Goal: Consume media (video, audio): Consume media (video, audio)

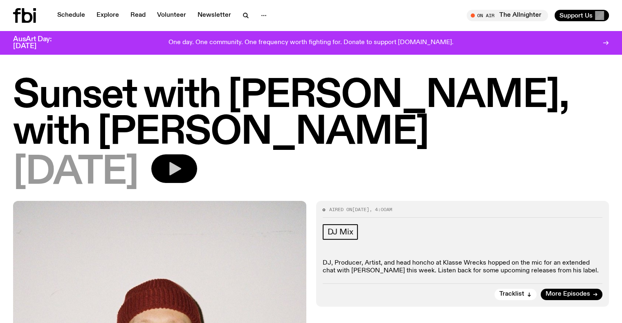
click at [182, 164] on icon "button" at bounding box center [174, 169] width 16 height 16
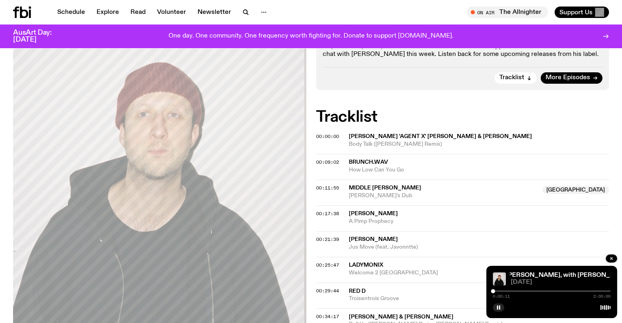
scroll to position [187, 0]
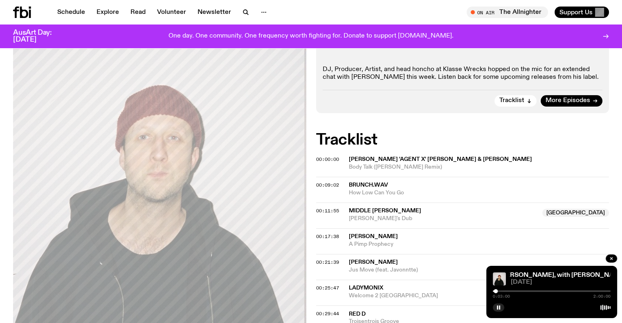
drag, startPoint x: 493, startPoint y: 292, endPoint x: 500, endPoint y: 294, distance: 7.5
click at [500, 294] on div "0:03:00 2:00:00" at bounding box center [552, 294] width 118 height 10
drag, startPoint x: 500, startPoint y: 294, endPoint x: 544, endPoint y: 298, distance: 44.8
click at [544, 298] on div "0:07:35 2:00:00" at bounding box center [552, 294] width 118 height 10
drag, startPoint x: 501, startPoint y: 292, endPoint x: 587, endPoint y: 299, distance: 86.1
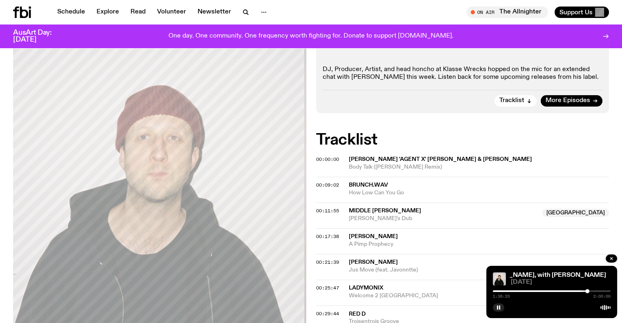
click at [587, 299] on div "1:36:20 2:00:00" at bounding box center [552, 294] width 118 height 10
drag, startPoint x: 588, startPoint y: 291, endPoint x: 583, endPoint y: 290, distance: 4.9
click at [583, 290] on div at bounding box center [583, 292] width 4 height 4
click at [579, 292] on div at bounding box center [579, 292] width 4 height 4
drag, startPoint x: 579, startPoint y: 292, endPoint x: 574, endPoint y: 292, distance: 5.4
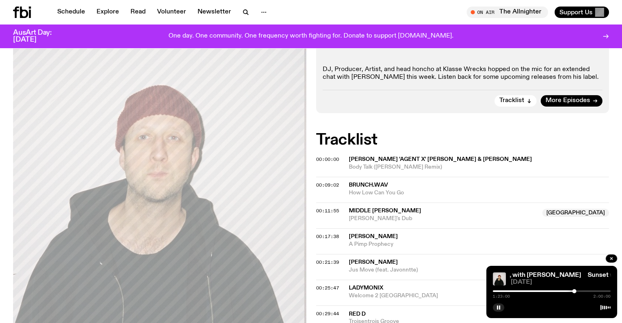
click at [574, 292] on div at bounding box center [574, 292] width 4 height 4
click at [581, 299] on div "Sunset with [PERSON_NAME], with [PERSON_NAME] Sunset with [PERSON_NAME], with […" at bounding box center [551, 292] width 131 height 52
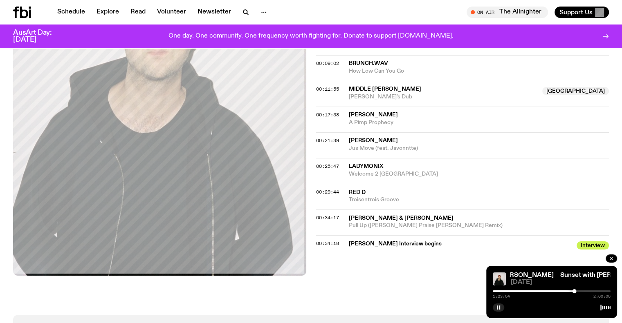
scroll to position [310, 0]
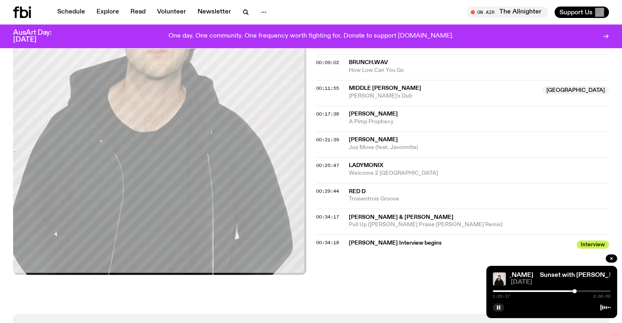
click at [577, 304] on div at bounding box center [552, 307] width 118 height 10
click at [499, 310] on icon "button" at bounding box center [498, 307] width 5 height 5
click at [576, 294] on div "1:25:05 2:00:00" at bounding box center [552, 294] width 118 height 10
click at [579, 292] on div at bounding box center [579, 292] width 4 height 4
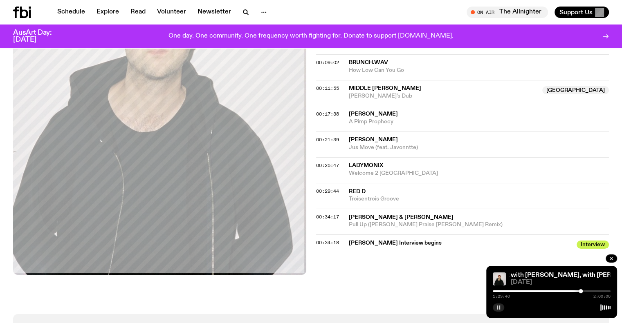
click at [581, 292] on div at bounding box center [581, 292] width 4 height 4
click at [580, 292] on div at bounding box center [580, 292] width 4 height 4
click at [579, 292] on div at bounding box center [579, 292] width 4 height 4
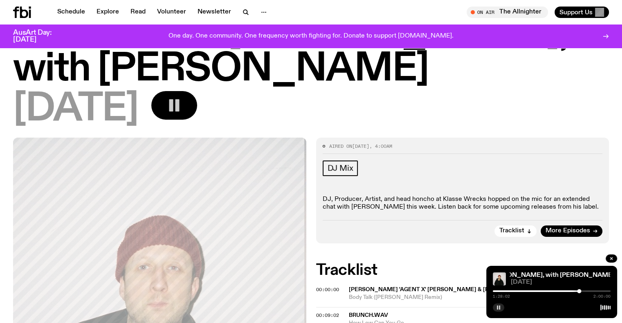
scroll to position [158, 0]
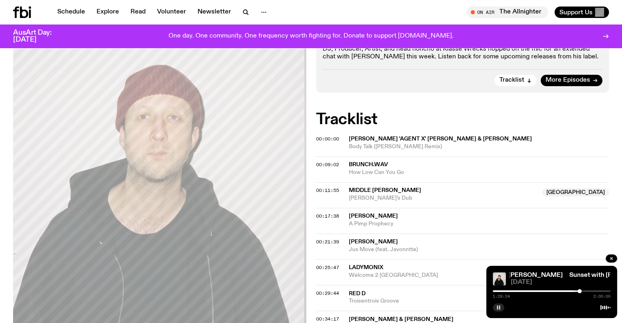
scroll to position [322, 0]
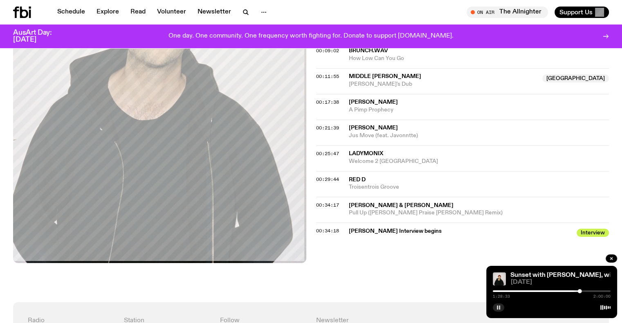
click at [502, 305] on button "button" at bounding box center [498, 308] width 11 height 8
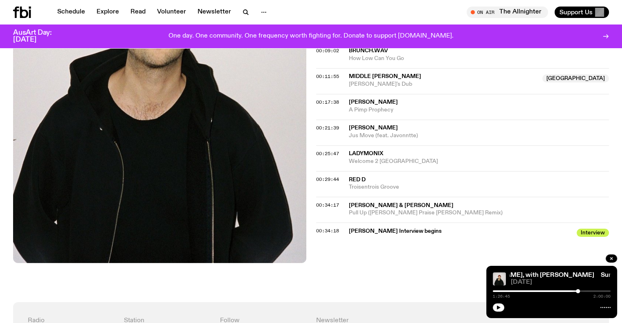
click at [578, 291] on div at bounding box center [578, 292] width 4 height 4
click at [330, 230] on span "00:34:18" at bounding box center [327, 231] width 23 height 7
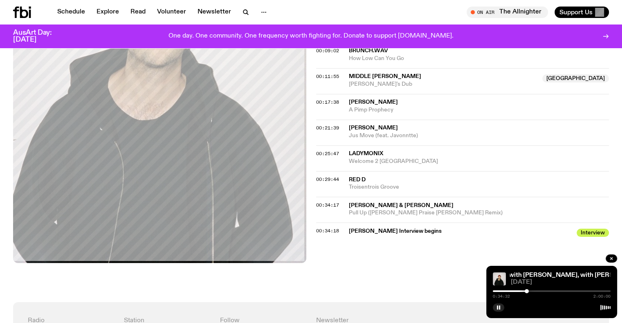
click at [530, 292] on div at bounding box center [552, 292] width 118 height 2
click at [527, 292] on div at bounding box center [528, 292] width 4 height 4
click at [526, 292] on div at bounding box center [526, 292] width 4 height 4
click at [528, 292] on div at bounding box center [528, 292] width 4 height 4
drag, startPoint x: 528, startPoint y: 292, endPoint x: 533, endPoint y: 293, distance: 5.0
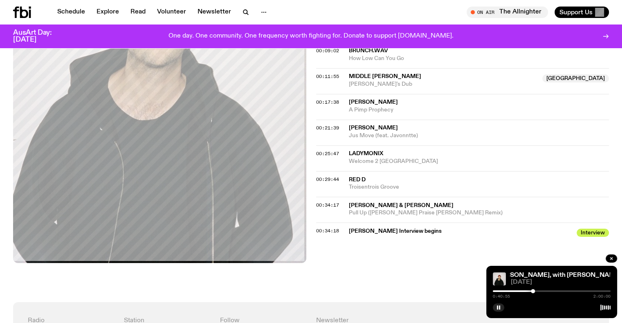
click at [533, 293] on div at bounding box center [533, 292] width 4 height 4
click at [532, 290] on div at bounding box center [532, 292] width 4 height 4
click at [531, 290] on div at bounding box center [531, 292] width 4 height 4
click at [530, 290] on div at bounding box center [530, 292] width 4 height 4
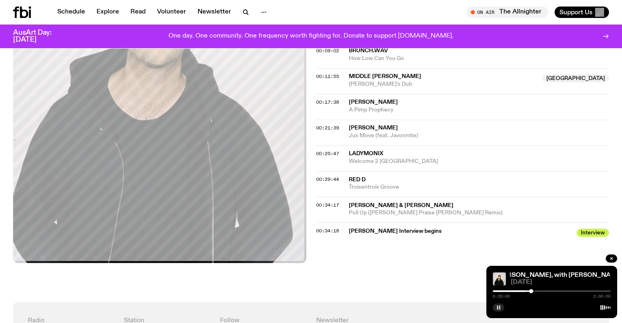
click at [499, 308] on rect "button" at bounding box center [499, 308] width 1 height 4
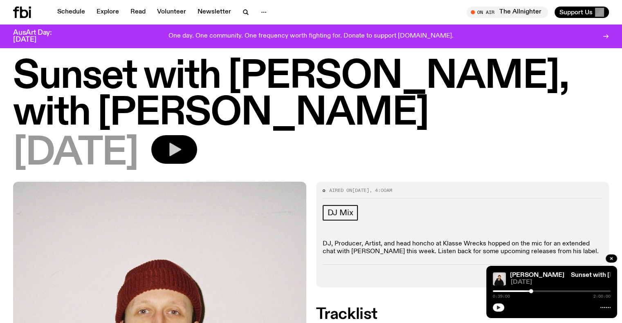
scroll to position [0, 0]
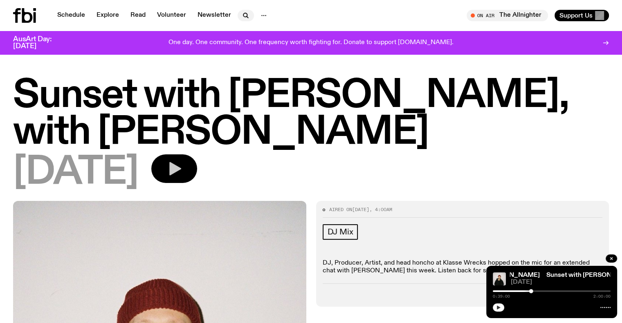
click at [247, 14] on icon "button" at bounding box center [246, 16] width 10 height 10
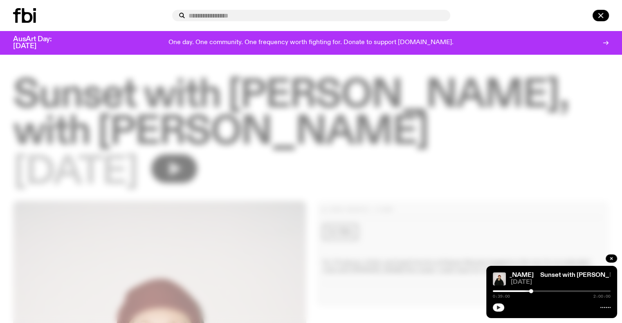
click at [246, 16] on input "text" at bounding box center [316, 15] width 255 height 7
type input "****"
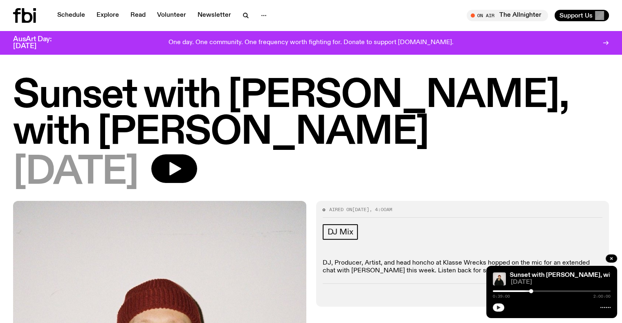
click at [504, 308] on div at bounding box center [552, 307] width 118 height 10
click at [501, 308] on button "button" at bounding box center [498, 308] width 11 height 8
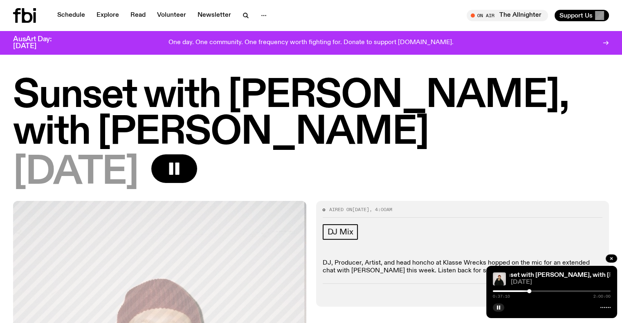
click at [529, 291] on div at bounding box center [529, 292] width 4 height 4
click at [530, 290] on div at bounding box center [530, 292] width 4 height 4
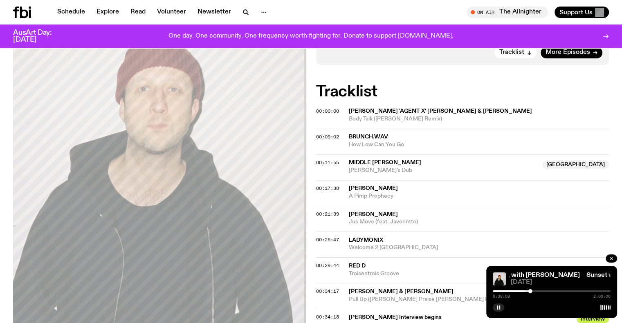
scroll to position [240, 0]
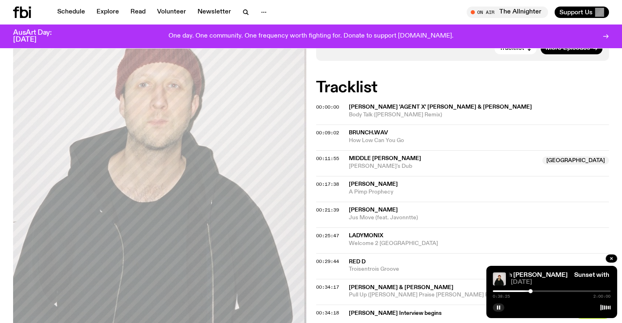
click at [530, 292] on div at bounding box center [530, 292] width 4 height 4
click at [532, 292] on div at bounding box center [532, 292] width 4 height 4
click at [531, 292] on div at bounding box center [531, 292] width 4 height 4
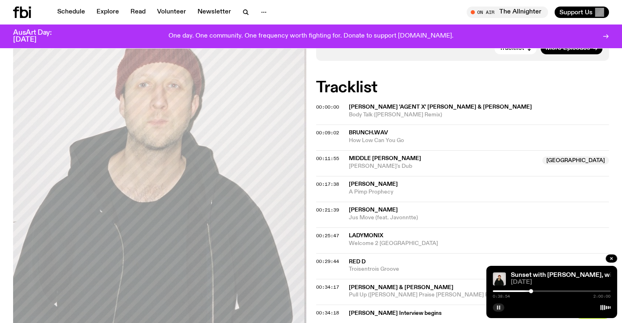
click at [500, 307] on icon "button" at bounding box center [498, 307] width 5 height 5
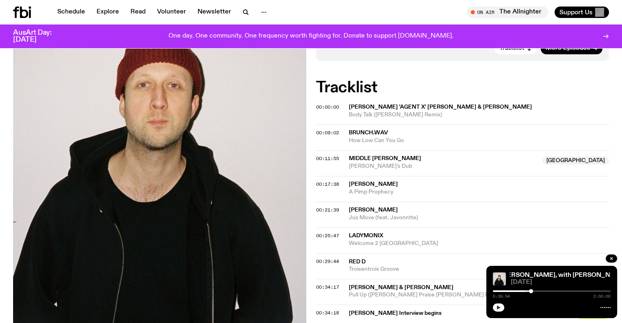
click at [502, 308] on button "button" at bounding box center [498, 308] width 11 height 8
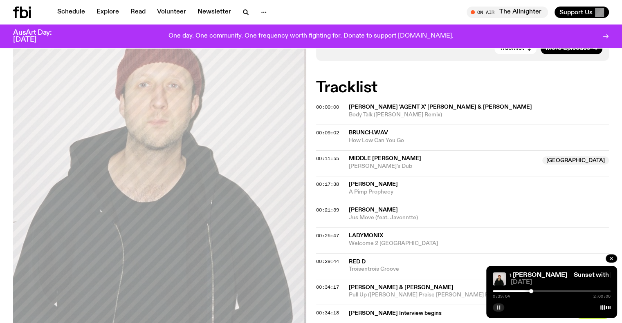
click at [496, 305] on button "button" at bounding box center [498, 308] width 11 height 8
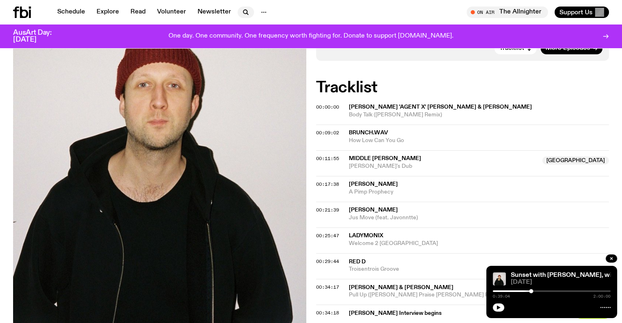
click at [245, 11] on icon "button" at bounding box center [246, 12] width 10 height 10
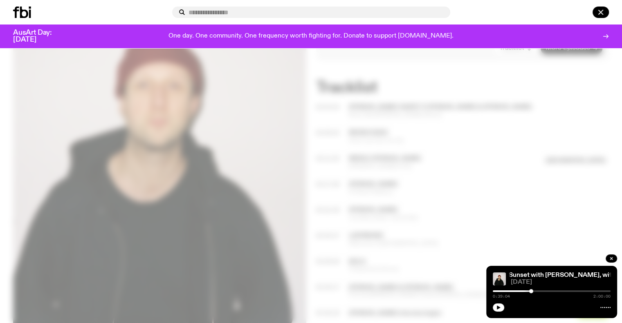
click at [234, 13] on input "text" at bounding box center [316, 12] width 255 height 7
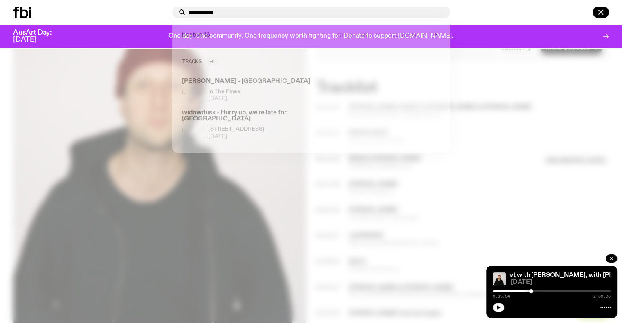
type input "**********"
